Goal: Find specific page/section: Find specific page/section

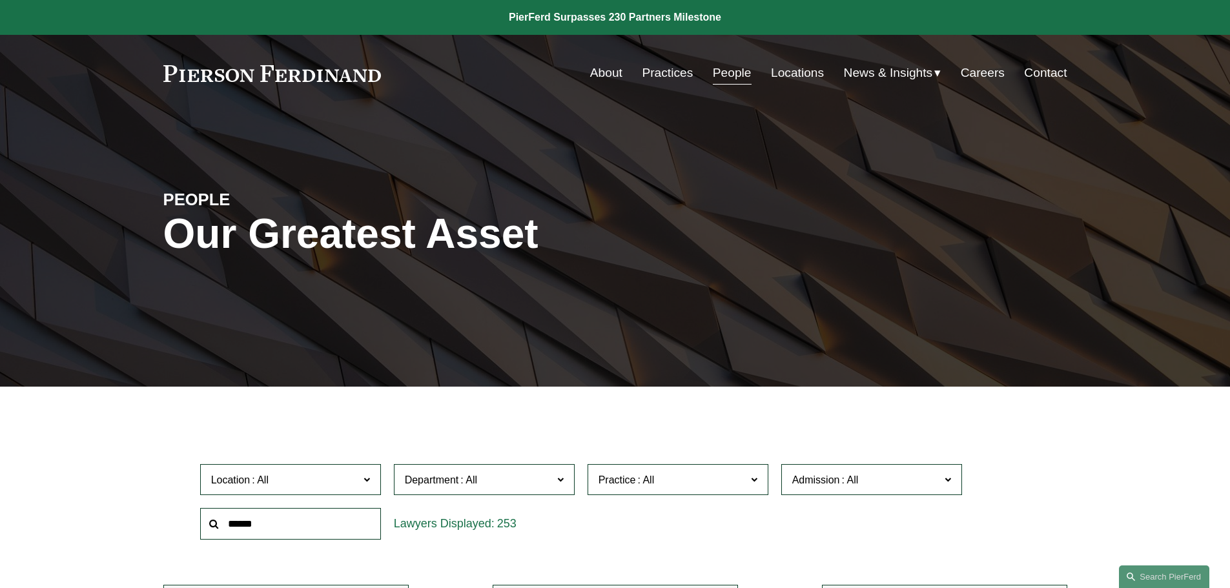
click at [273, 483] on span "Location" at bounding box center [285, 479] width 148 height 17
click at [0, 0] on link "Austin" at bounding box center [0, 0] width 0 height 0
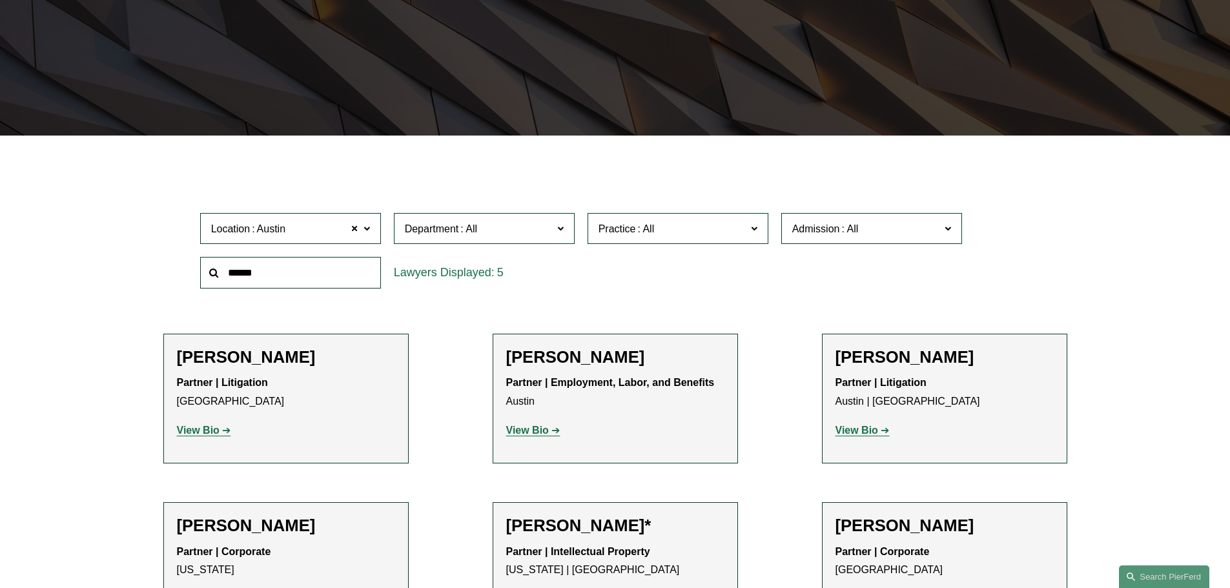
scroll to position [258, 0]
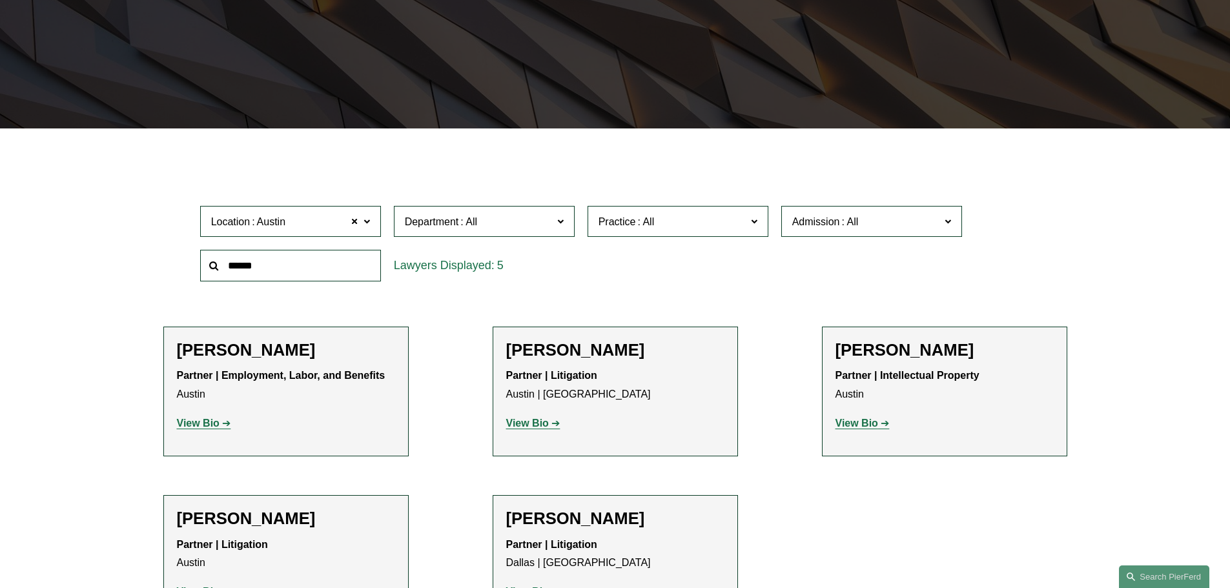
click at [530, 221] on span "Department" at bounding box center [479, 221] width 148 height 17
click at [0, 0] on link "Litigation" at bounding box center [0, 0] width 0 height 0
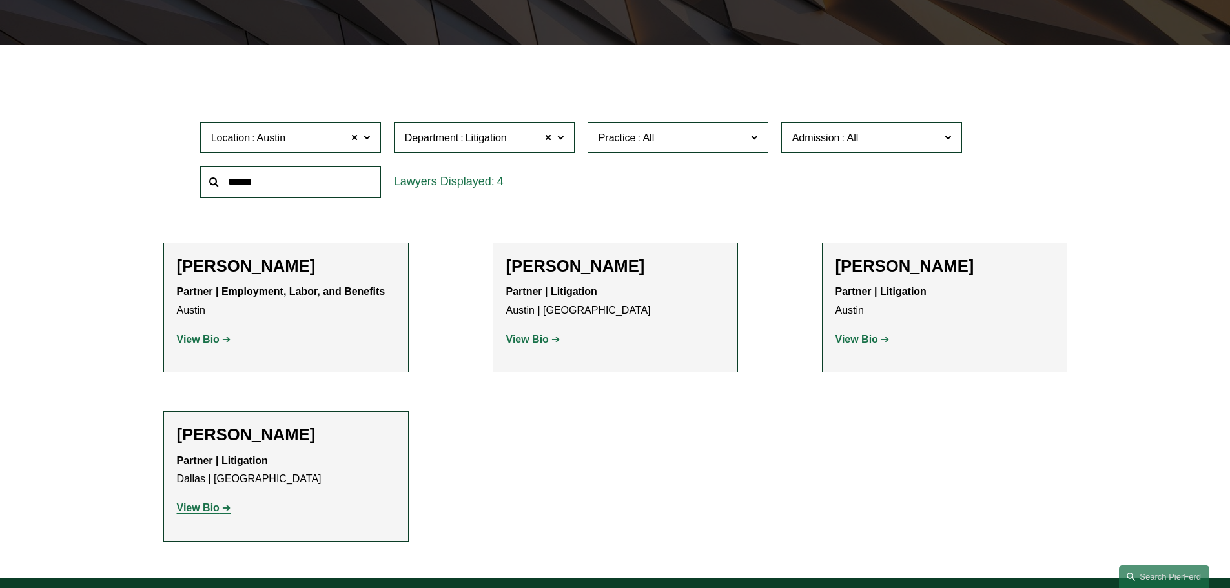
scroll to position [452, 0]
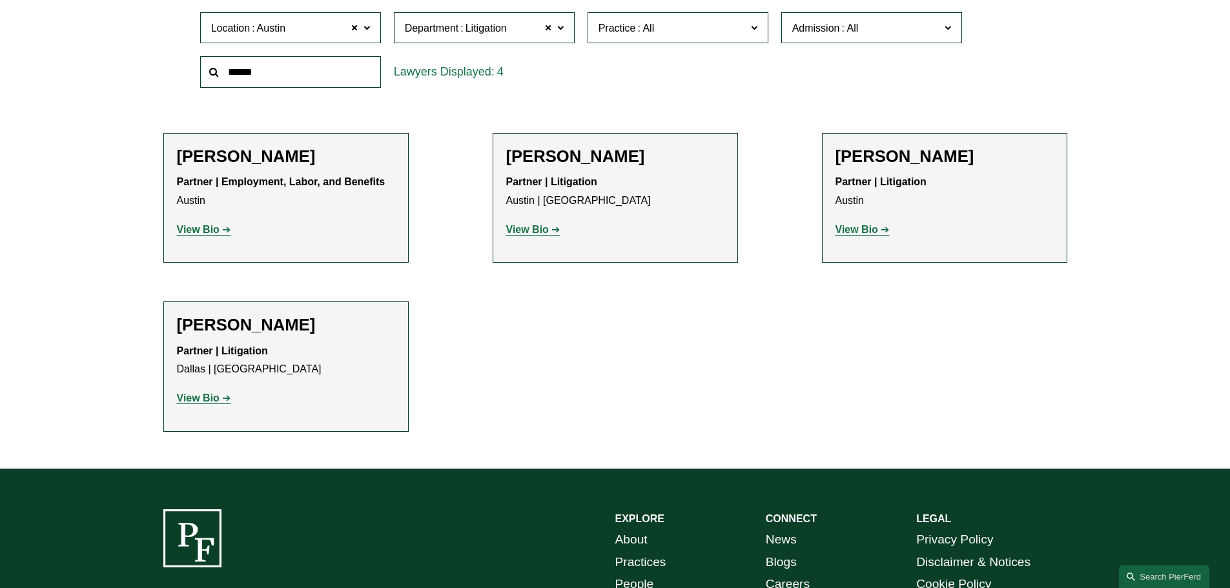
click at [205, 229] on strong "View Bio" at bounding box center [198, 229] width 43 height 11
click at [530, 235] on strong "View Bio" at bounding box center [527, 229] width 43 height 11
click at [877, 233] on strong "View Bio" at bounding box center [857, 229] width 43 height 11
click at [216, 395] on strong "View Bio" at bounding box center [198, 398] width 43 height 11
